Goal: Check status: Check status

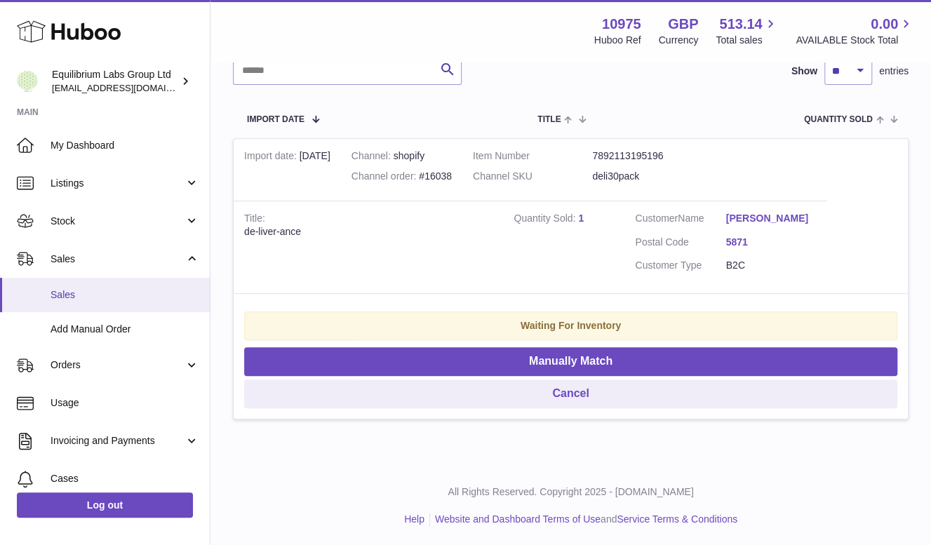
drag, startPoint x: 0, startPoint y: 0, endPoint x: 100, endPoint y: 299, distance: 315.3
click at [100, 299] on span "Sales" at bounding box center [125, 294] width 149 height 13
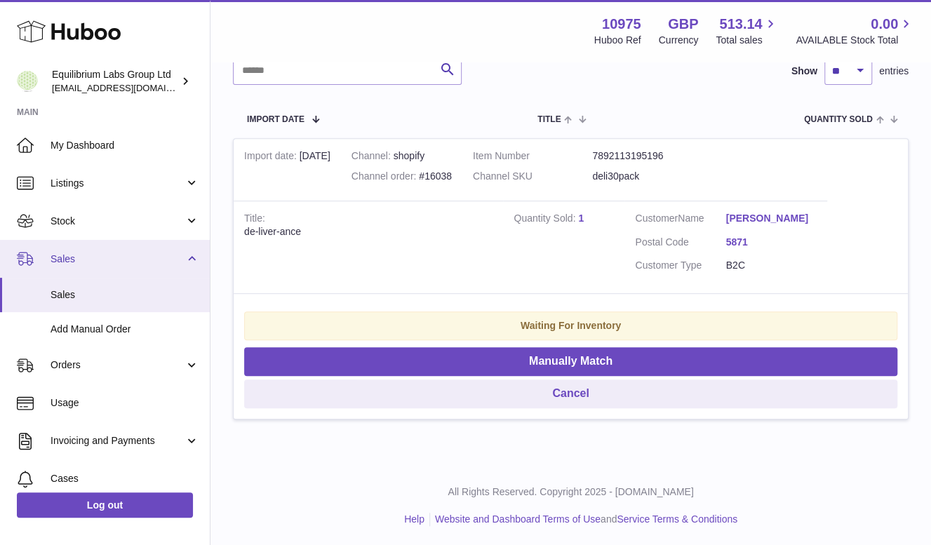
click at [79, 259] on span "Sales" at bounding box center [118, 259] width 134 height 13
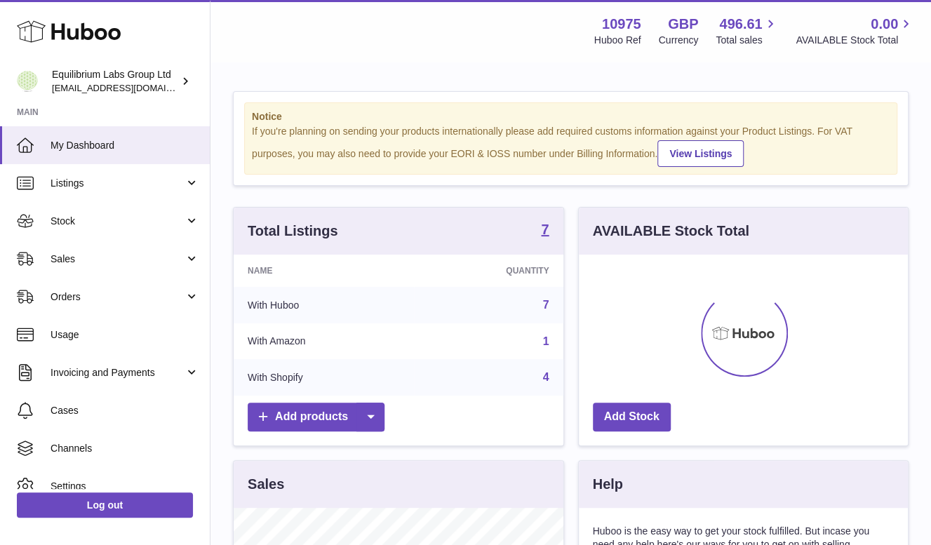
scroll to position [219, 330]
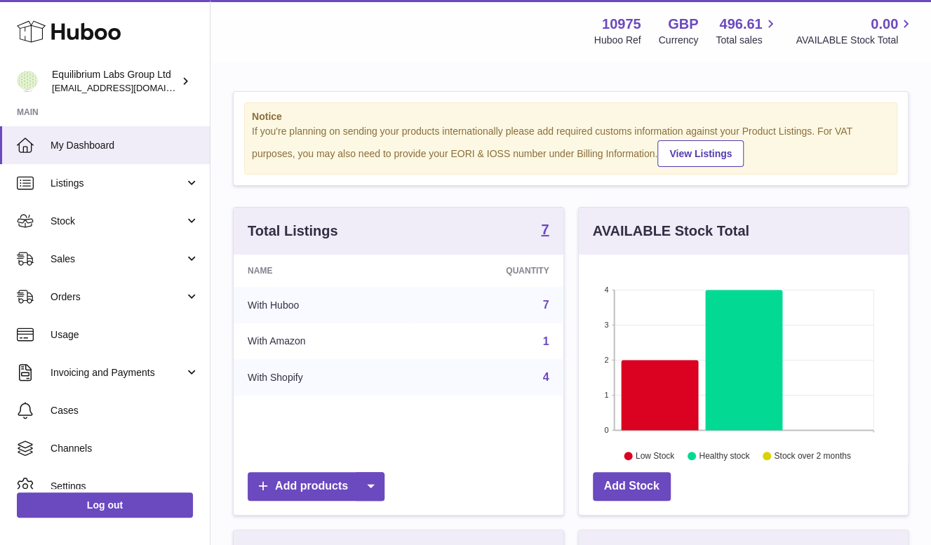
click at [77, 255] on span "Sales" at bounding box center [118, 259] width 134 height 13
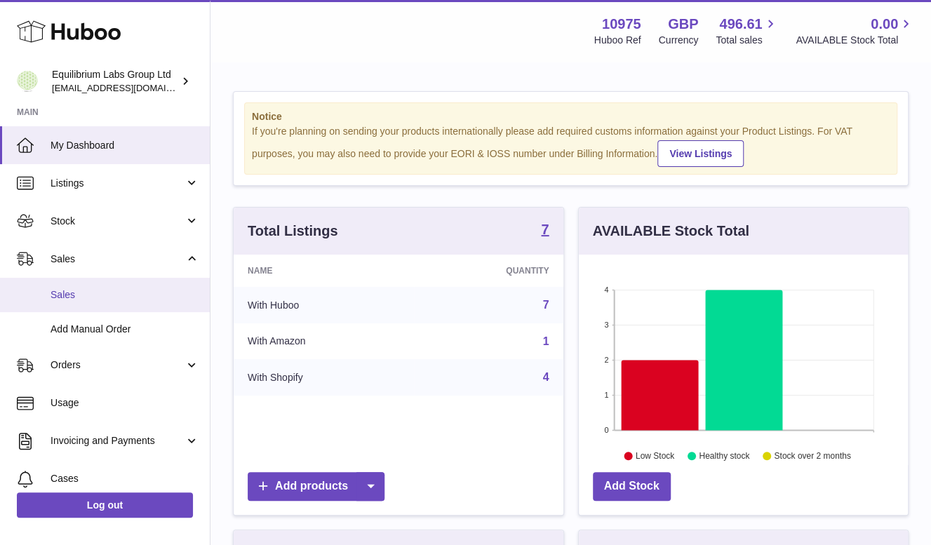
click at [73, 290] on span "Sales" at bounding box center [125, 294] width 149 height 13
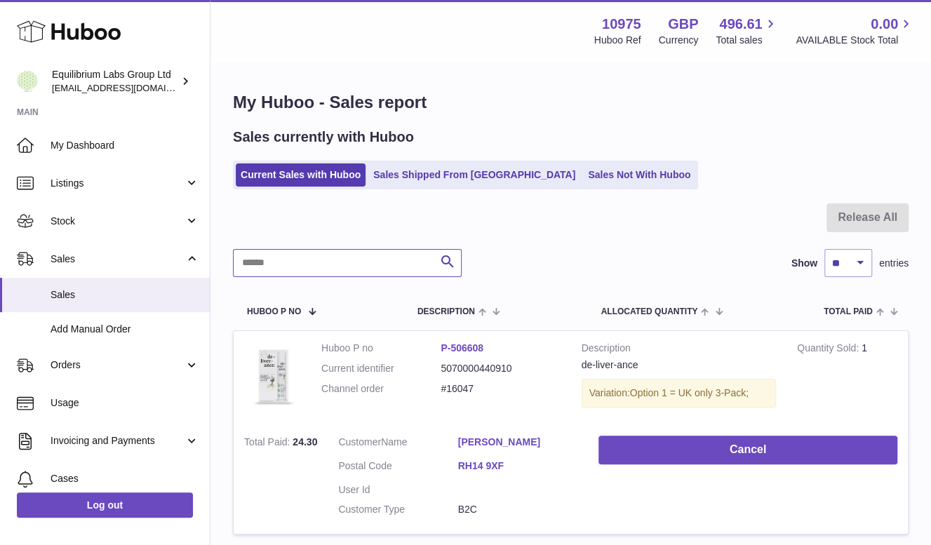
click at [321, 251] on input "text" at bounding box center [347, 263] width 229 height 28
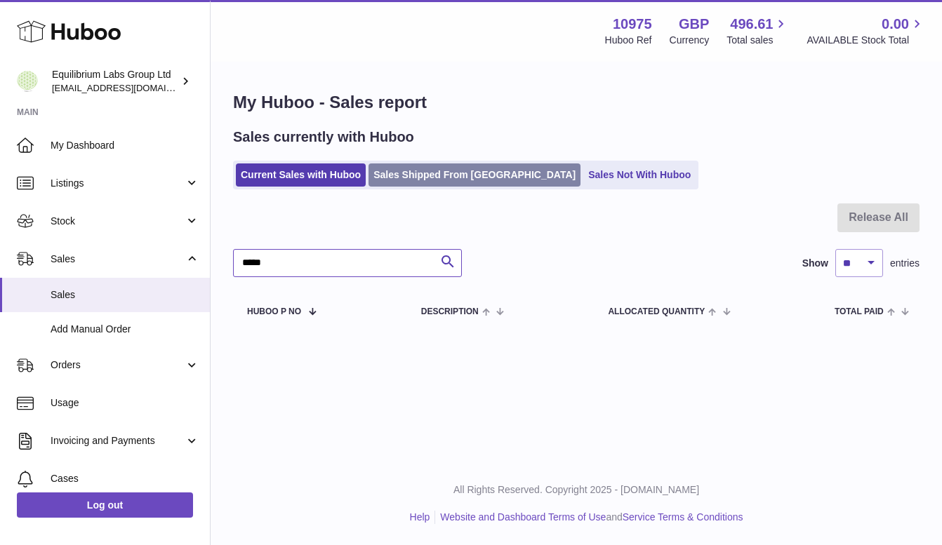
type input "*****"
click at [468, 174] on link "Sales Shipped From [GEOGRAPHIC_DATA]" at bounding box center [474, 174] width 212 height 23
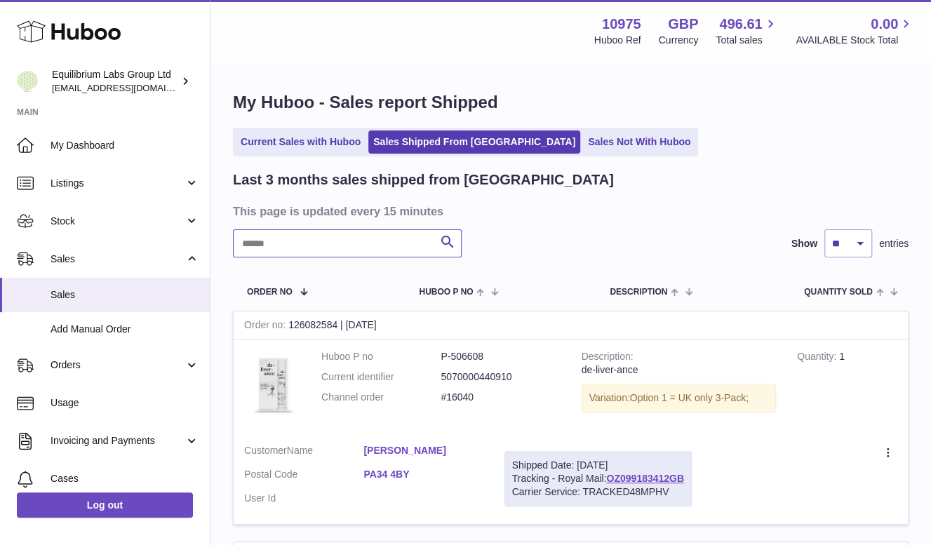
click at [315, 243] on input "text" at bounding box center [347, 243] width 229 height 28
type input "*****"
click at [673, 479] on link "H01HYA0052194218" at bounding box center [687, 478] width 93 height 11
click at [669, 479] on link "H01HYA0052194218" at bounding box center [687, 478] width 93 height 11
click at [388, 450] on link "Justine Coleman" at bounding box center [422, 450] width 119 height 13
